Goal: Task Accomplishment & Management: Manage account settings

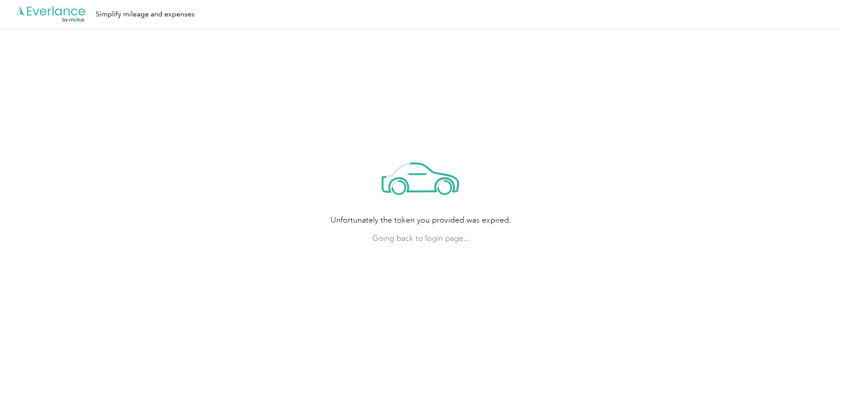
click at [71, 12] on icon ".cls-1 { fill: #00adee; } .cls-2 { fill: #fff; } .cls-3 { fill: #707372; } .cls…" at bounding box center [51, 14] width 71 height 18
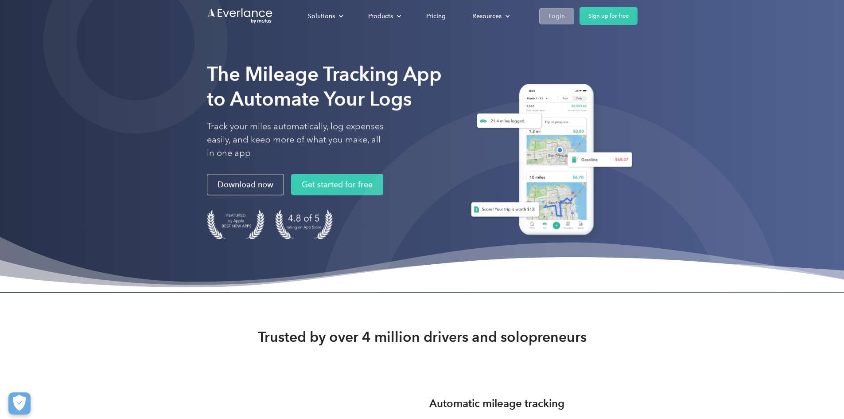
drag, startPoint x: 648, startPoint y: 12, endPoint x: 642, endPoint y: 12, distance: 6.2
click at [565, 12] on div "Login" at bounding box center [557, 16] width 16 height 11
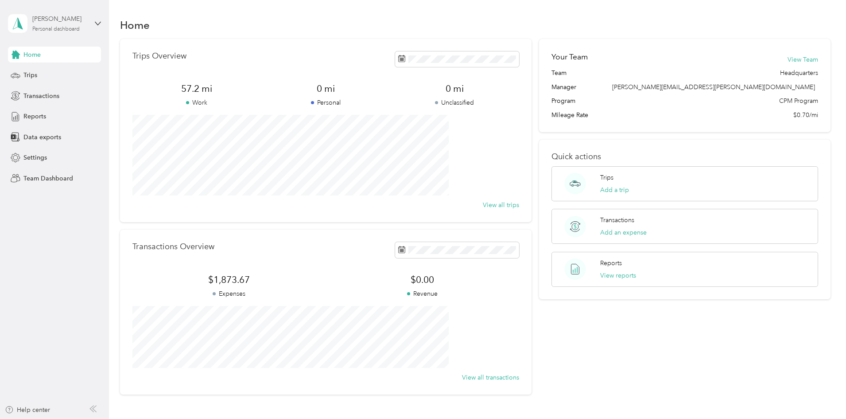
click at [74, 25] on div "Zack Addis Personal dashboard" at bounding box center [59, 23] width 55 height 18
click at [63, 75] on div "Team dashboard" at bounding box center [151, 73] width 274 height 16
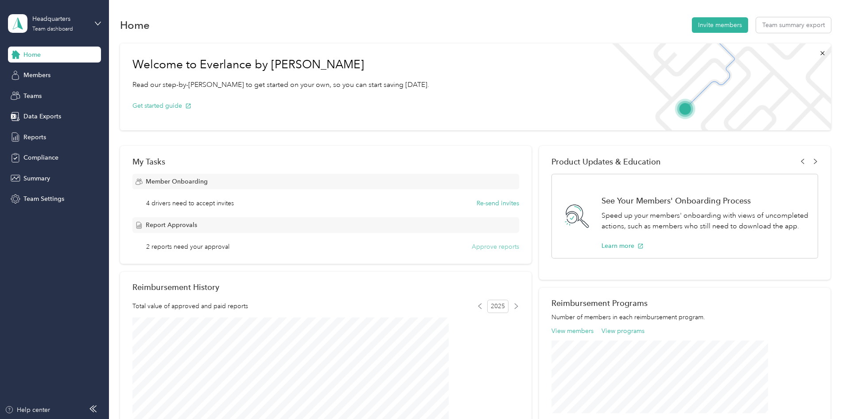
click at [497, 245] on button "Approve reports" at bounding box center [495, 246] width 47 height 9
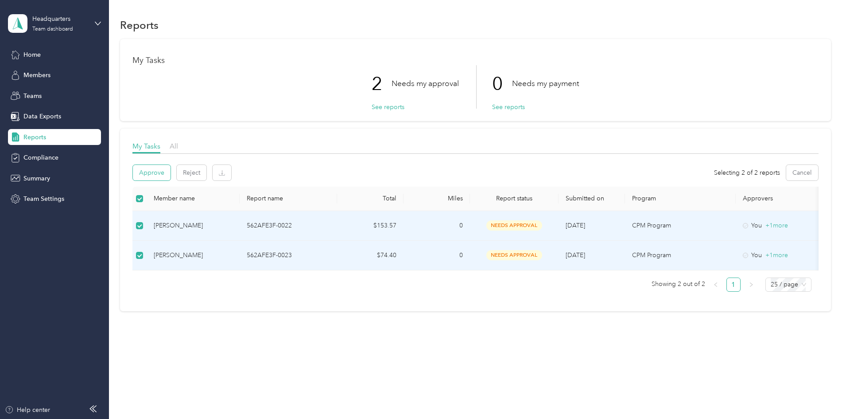
click at [171, 170] on button "Approve" at bounding box center [152, 173] width 38 height 16
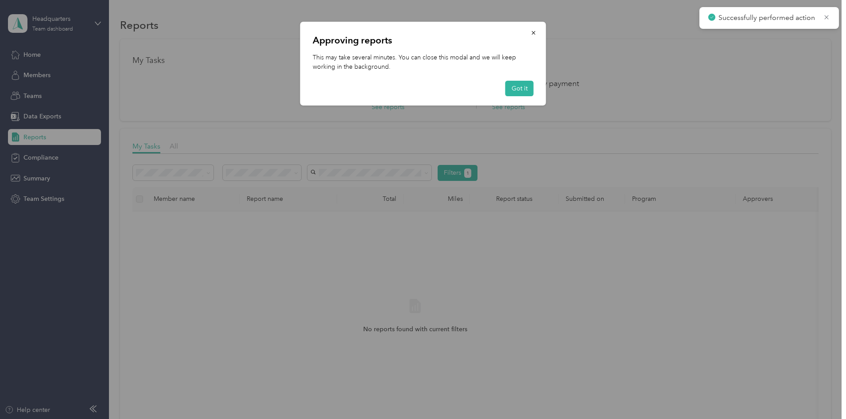
click at [524, 86] on button "Got it" at bounding box center [520, 89] width 28 height 16
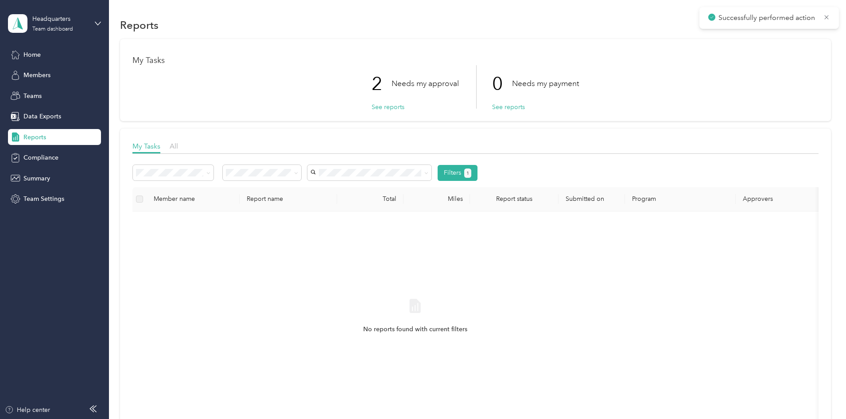
click at [139, 71] on div "My Tasks 2 Needs my approval See reports 0 Needs my payment See reports My Task…" at bounding box center [475, 244] width 711 height 410
click at [52, 45] on div "Headquarters Team dashboard Home Members Teams Data Exports Reports Compliance …" at bounding box center [54, 103] width 93 height 207
